Goal: Find contact information: Find contact information

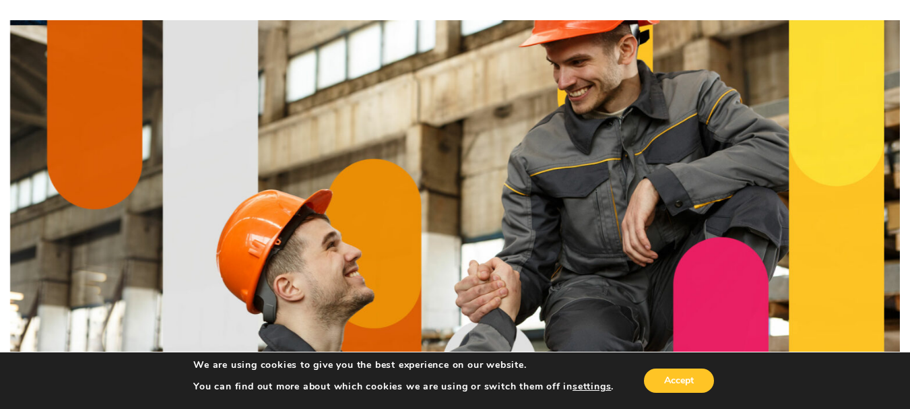
scroll to position [108, 0]
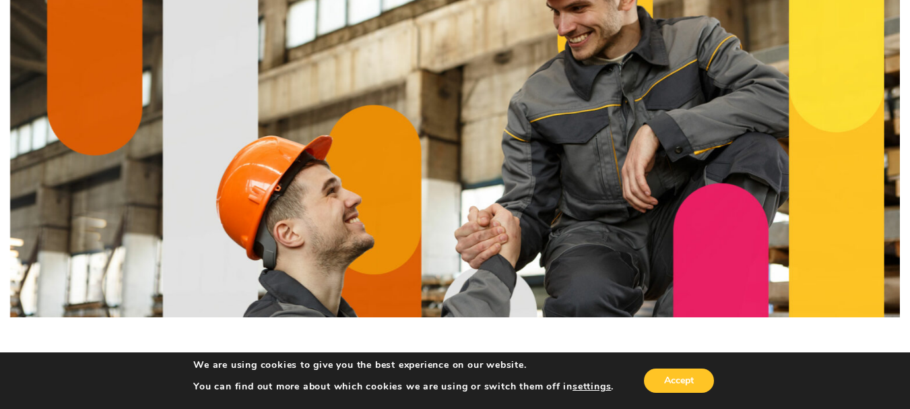
click at [682, 393] on div "Accept" at bounding box center [665, 381] width 103 height 28
click at [678, 382] on button "Accept" at bounding box center [679, 381] width 70 height 24
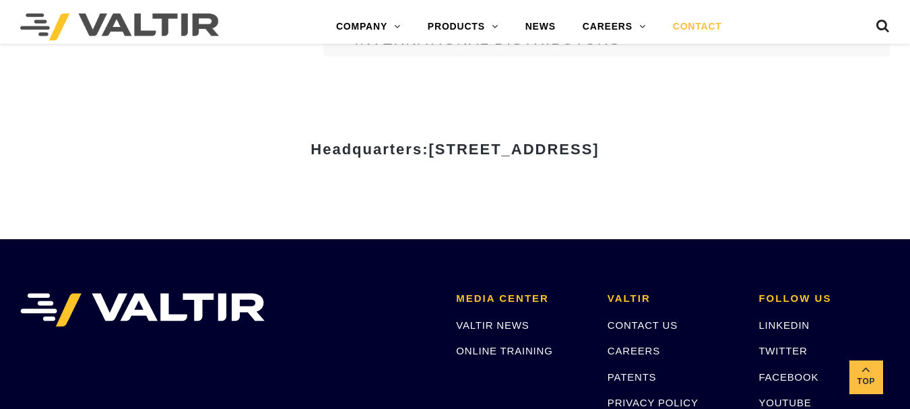
scroll to position [1725, 0]
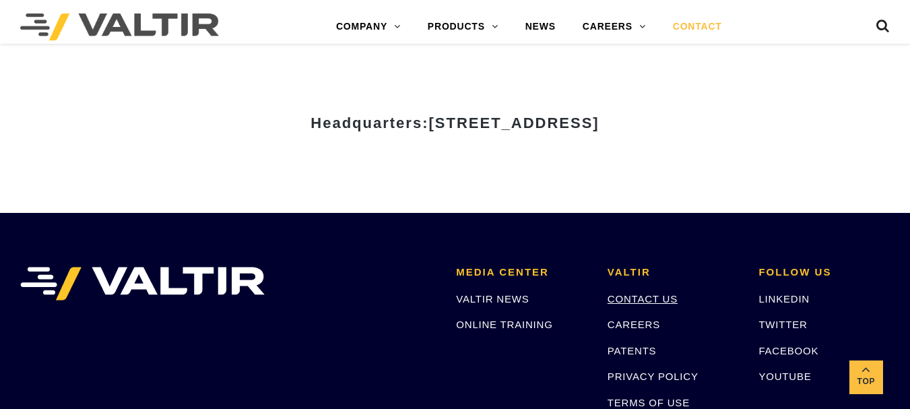
click at [631, 298] on link "CONTACT US" at bounding box center [643, 298] width 70 height 11
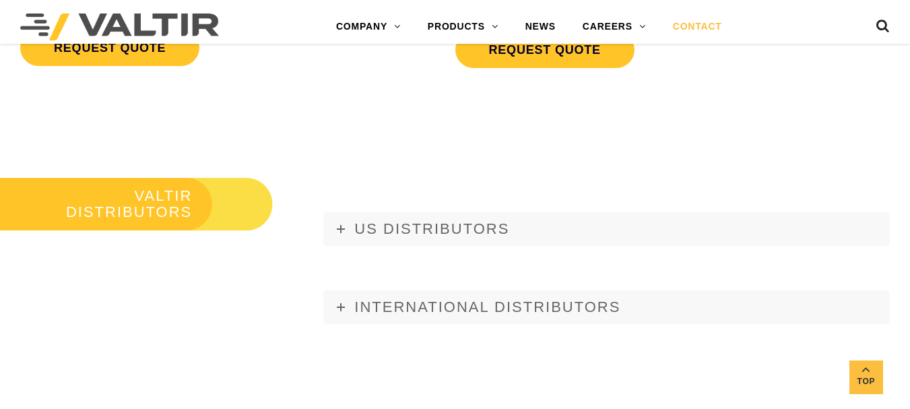
scroll to position [1789, 0]
